Goal: Task Accomplishment & Management: Manage account settings

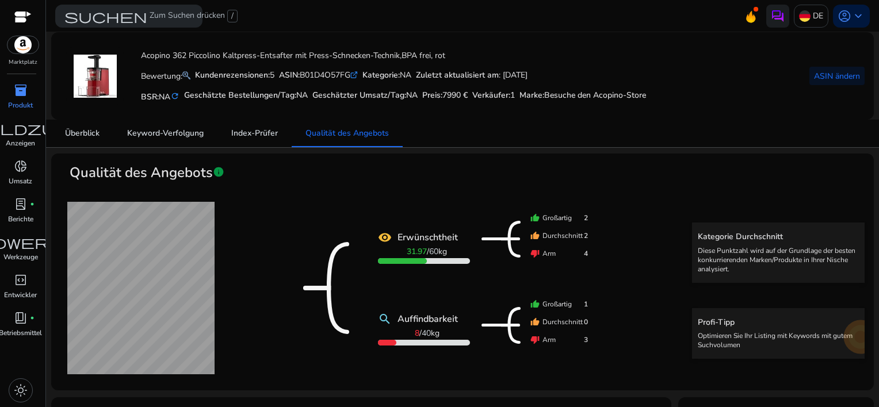
scroll to position [345, 0]
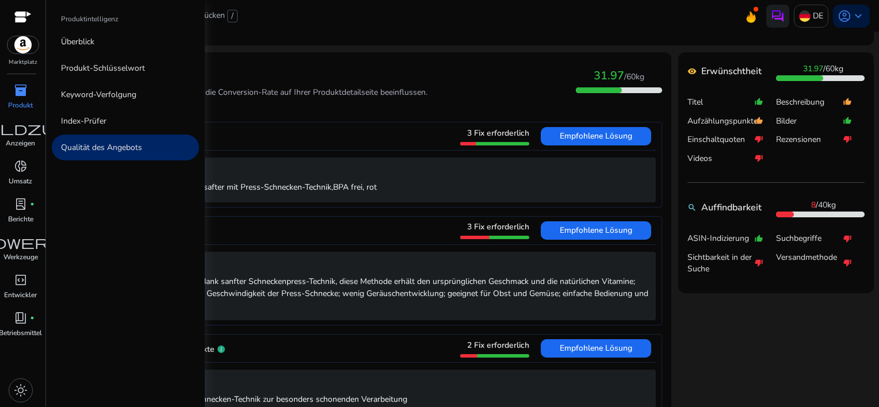
click at [18, 95] on span "inventory_2" at bounding box center [21, 90] width 14 height 14
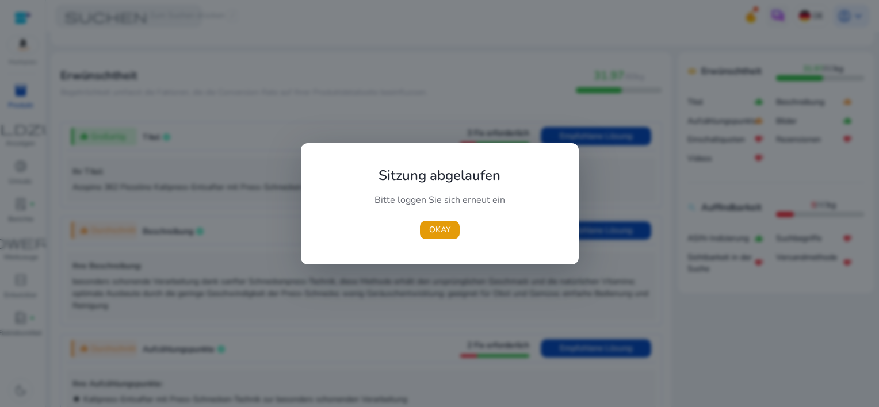
scroll to position [0, 0]
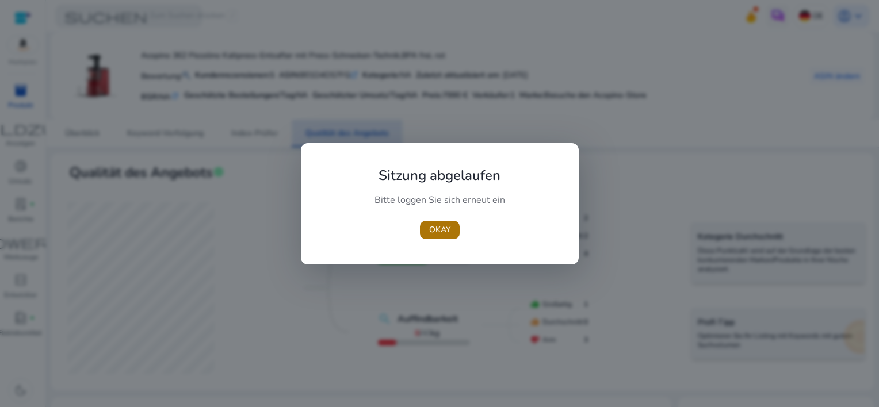
click at [442, 230] on span "OKAY" at bounding box center [439, 230] width 21 height 12
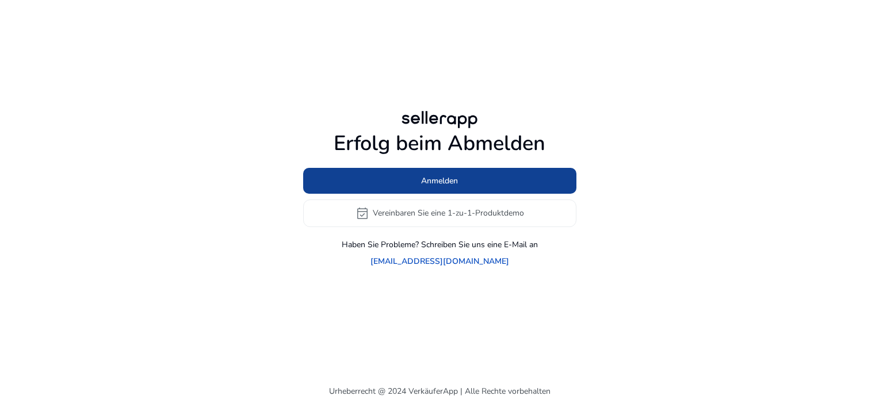
click at [441, 181] on span "Anmelden" at bounding box center [439, 181] width 37 height 12
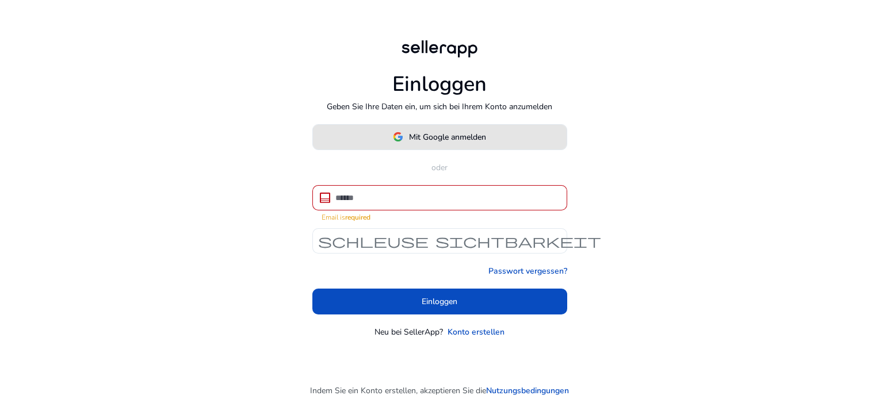
click at [425, 142] on span "Mit Google anmelden" at bounding box center [447, 137] width 77 height 12
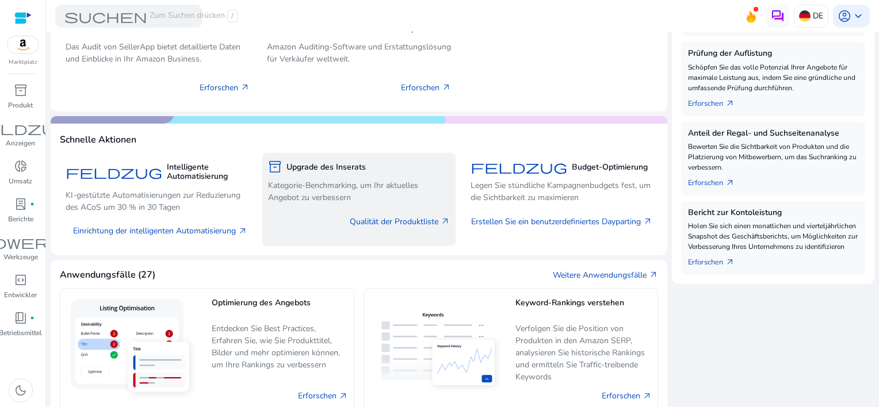
scroll to position [403, 0]
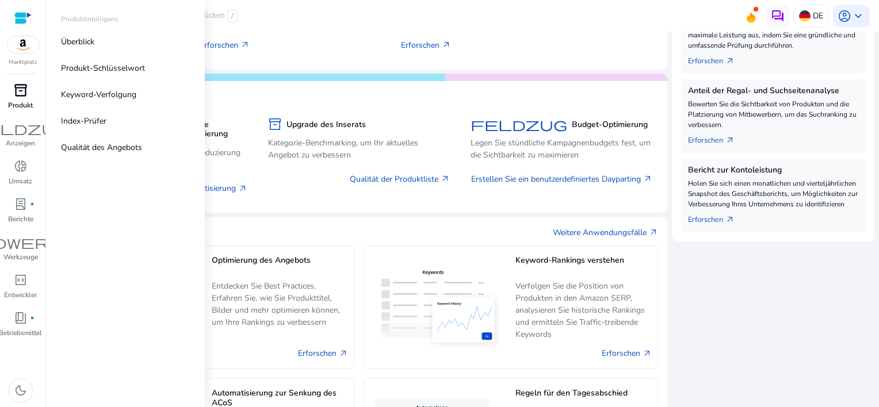
click at [24, 92] on span "inventory_2" at bounding box center [21, 90] width 14 height 14
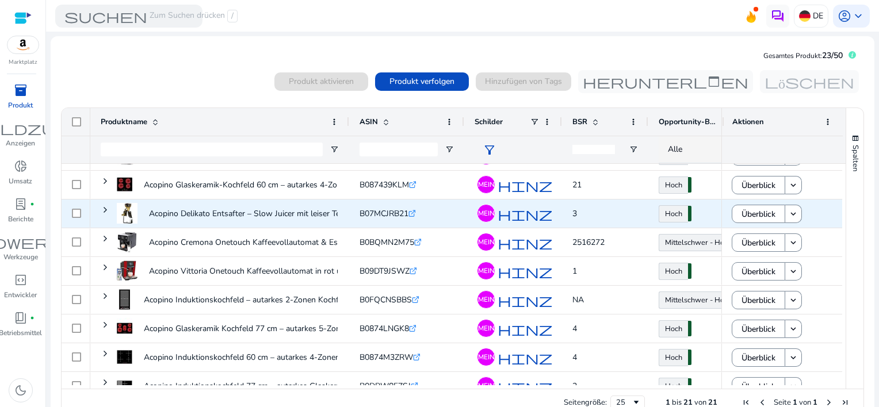
scroll to position [115, 0]
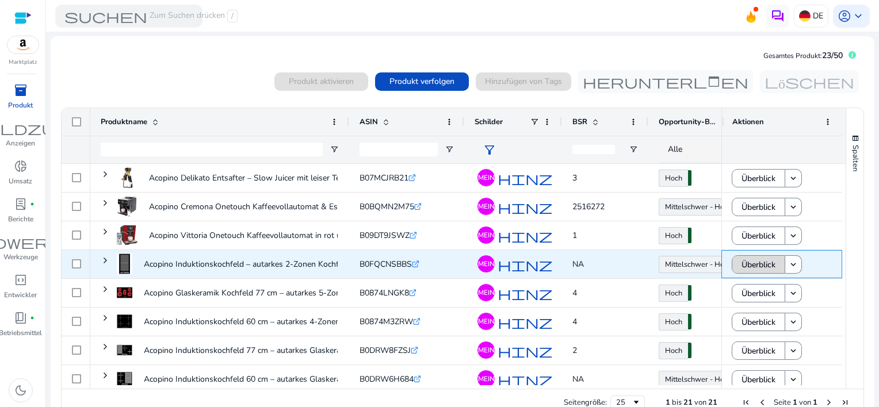
click at [764, 268] on span "Überblick" at bounding box center [759, 265] width 34 height 24
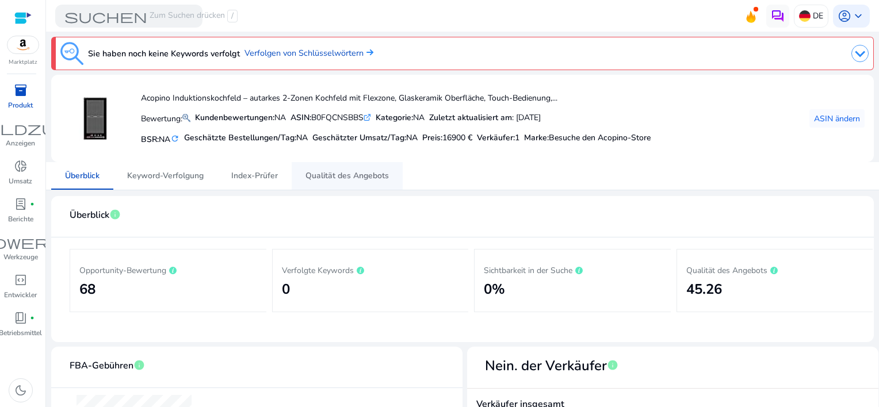
click at [334, 176] on span "Qualität des Angebots" at bounding box center [347, 176] width 83 height 8
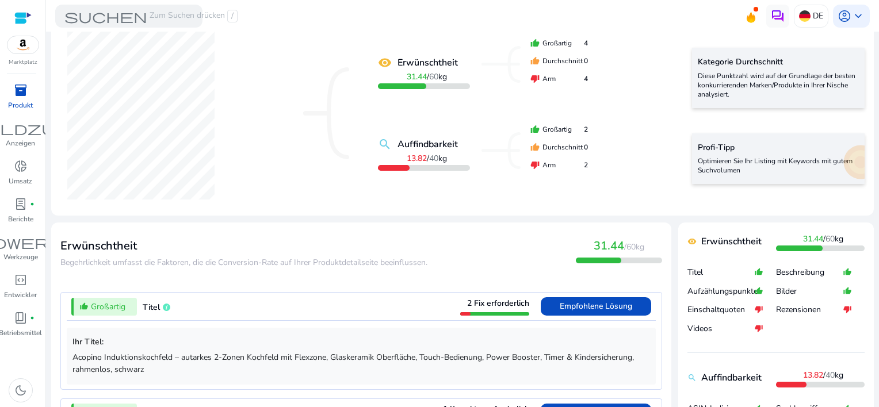
scroll to position [288, 0]
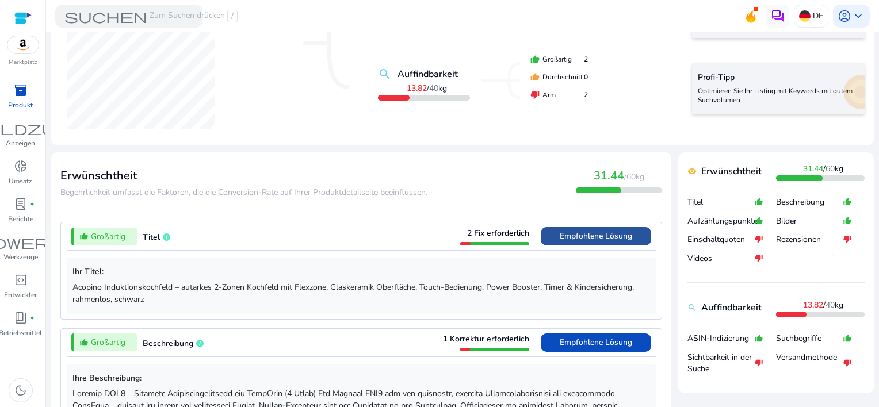
click at [567, 239] on span "Empfohlene Lösung" at bounding box center [596, 236] width 72 height 11
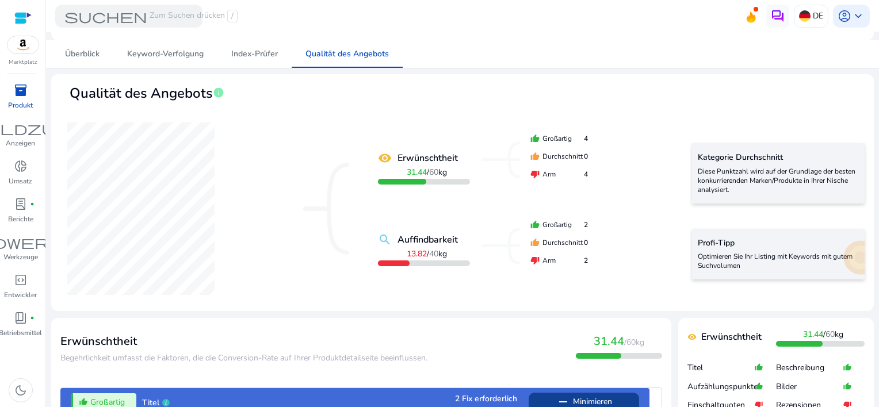
scroll to position [49, 0]
